Goal: Task Accomplishment & Management: Manage account settings

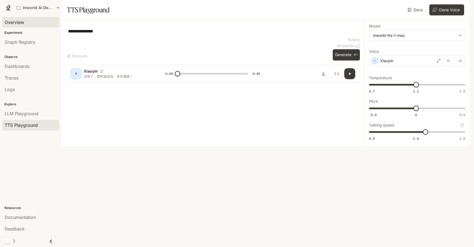
click at [19, 21] on span "Overview" at bounding box center [14, 22] width 19 height 7
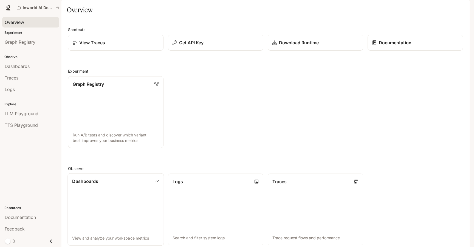
scroll to position [70, 0]
click at [192, 173] on link "Logs Search and filter system logs" at bounding box center [215, 209] width 96 height 72
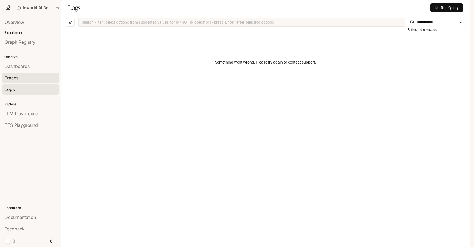
click at [21, 81] on div "Traces" at bounding box center [31, 77] width 52 height 7
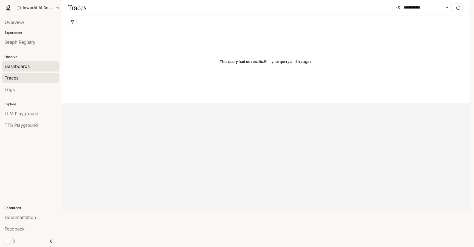
click at [34, 68] on div "Dashboards" at bounding box center [31, 66] width 52 height 7
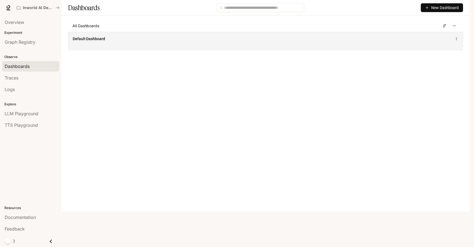
click at [111, 41] on div "Default Dashboard" at bounding box center [185, 38] width 224 height 5
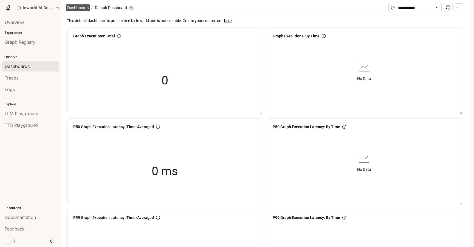
click at [75, 11] on span "Dashboards" at bounding box center [77, 7] width 21 height 7
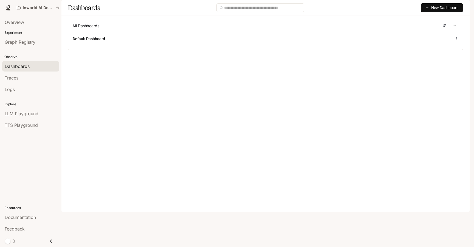
click at [437, 11] on span "New Dashboard" at bounding box center [445, 8] width 27 height 6
click at [440, 37] on div "Create dashboard" at bounding box center [436, 35] width 46 height 6
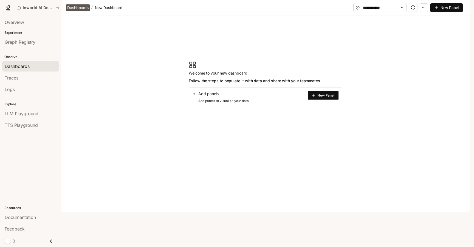
click at [82, 11] on span "Dashboards" at bounding box center [77, 7] width 21 height 7
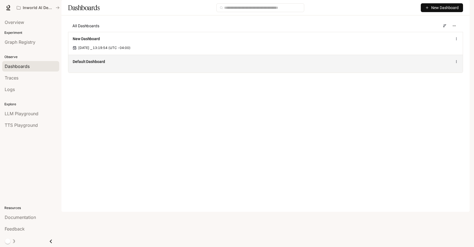
click at [119, 72] on div "Default Dashboard" at bounding box center [265, 64] width 395 height 18
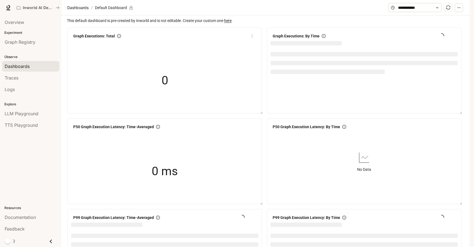
scroll to position [91, 0]
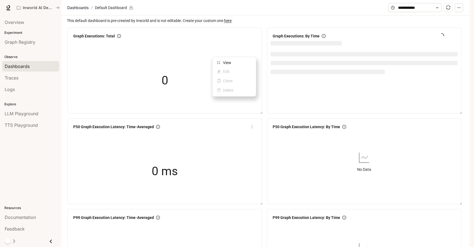
click at [251, 125] on icon "more" at bounding box center [252, 127] width 4 height 4
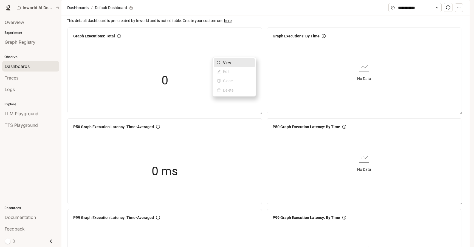
click at [237, 60] on span "View" at bounding box center [237, 63] width 29 height 6
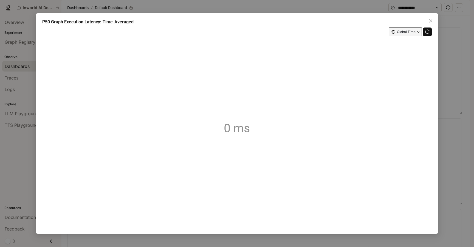
click at [410, 34] on button "Global Time" at bounding box center [405, 31] width 33 height 9
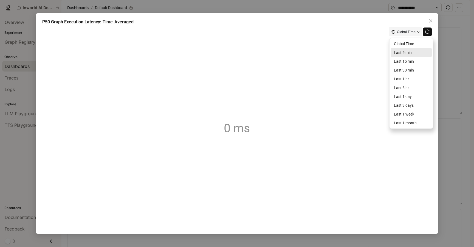
click at [414, 51] on article "Last 5 min" at bounding box center [411, 52] width 35 height 6
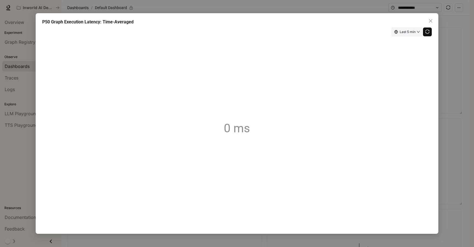
click at [426, 34] on button "button" at bounding box center [427, 31] width 9 height 9
click at [432, 23] on icon "close" at bounding box center [431, 21] width 4 height 4
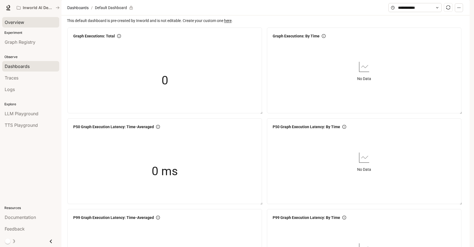
click at [28, 23] on div "Overview" at bounding box center [31, 22] width 52 height 7
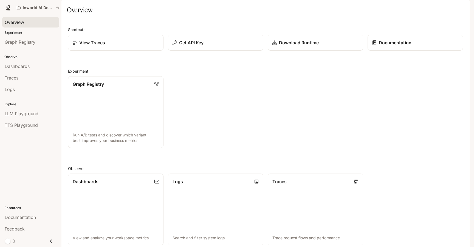
click at [460, 8] on icon "button" at bounding box center [462, 7] width 4 height 4
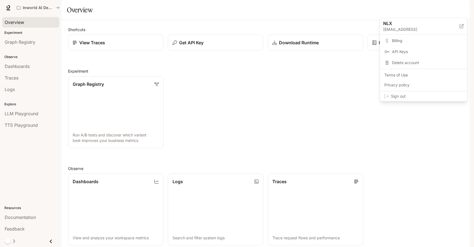
click at [413, 42] on span "Billing" at bounding box center [427, 40] width 71 height 5
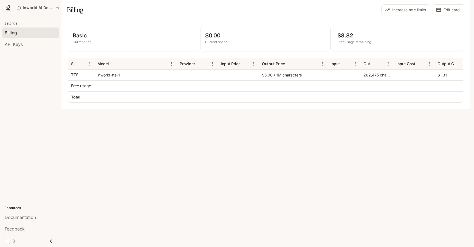
click at [357, 91] on div at bounding box center [344, 85] width 33 height 11
click at [359, 102] on div at bounding box center [344, 96] width 33 height 11
click at [407, 15] on button "Increase rate limits" at bounding box center [406, 9] width 49 height 11
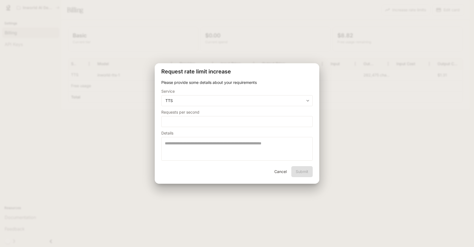
click at [354, 64] on div "**********" at bounding box center [237, 123] width 474 height 247
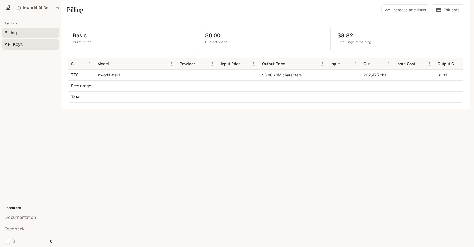
click at [32, 46] on div "API Keys" at bounding box center [31, 44] width 52 height 7
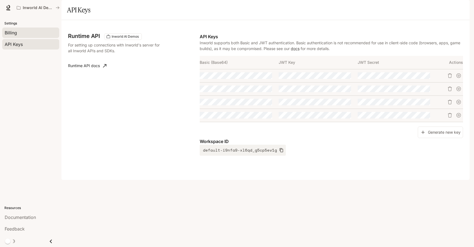
click at [31, 36] on link "Billing" at bounding box center [30, 32] width 57 height 10
